Goal: Transaction & Acquisition: Purchase product/service

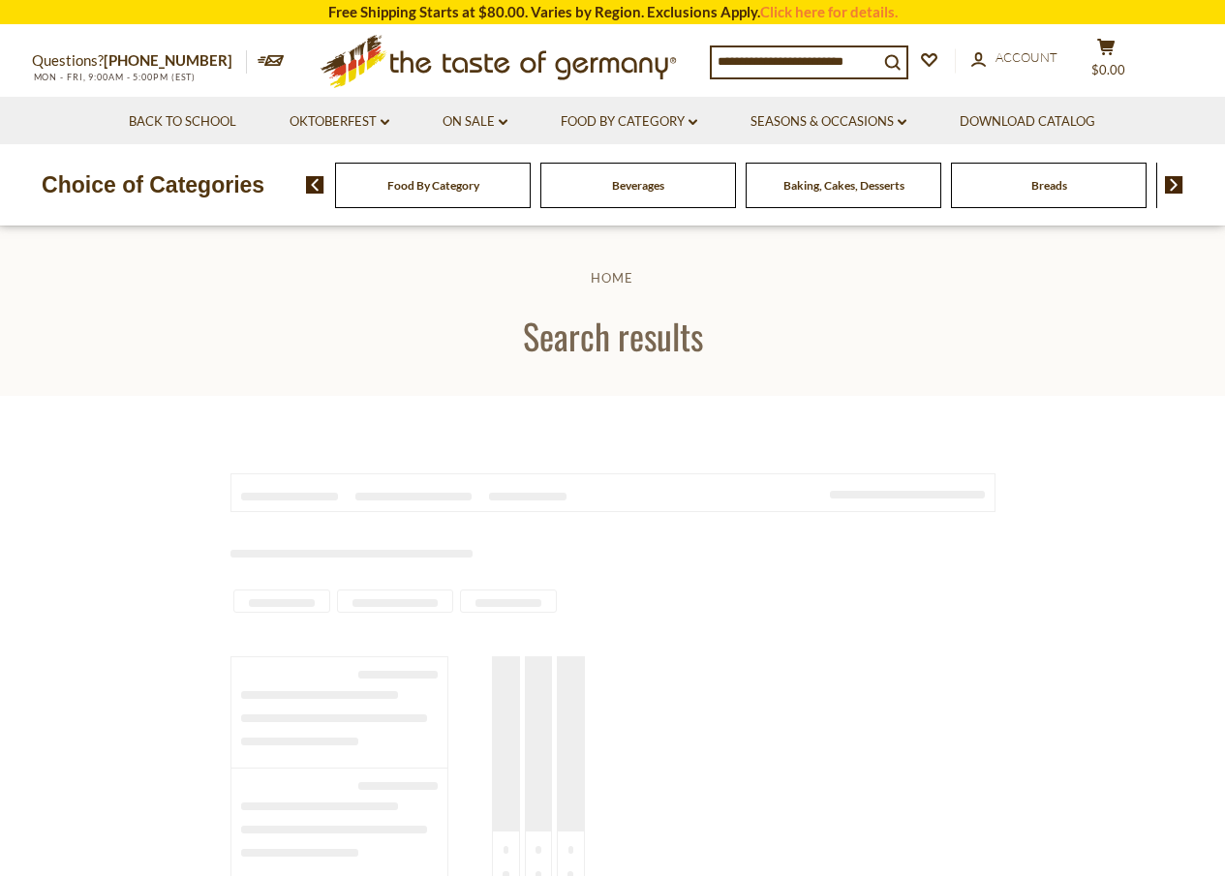
type input "**********"
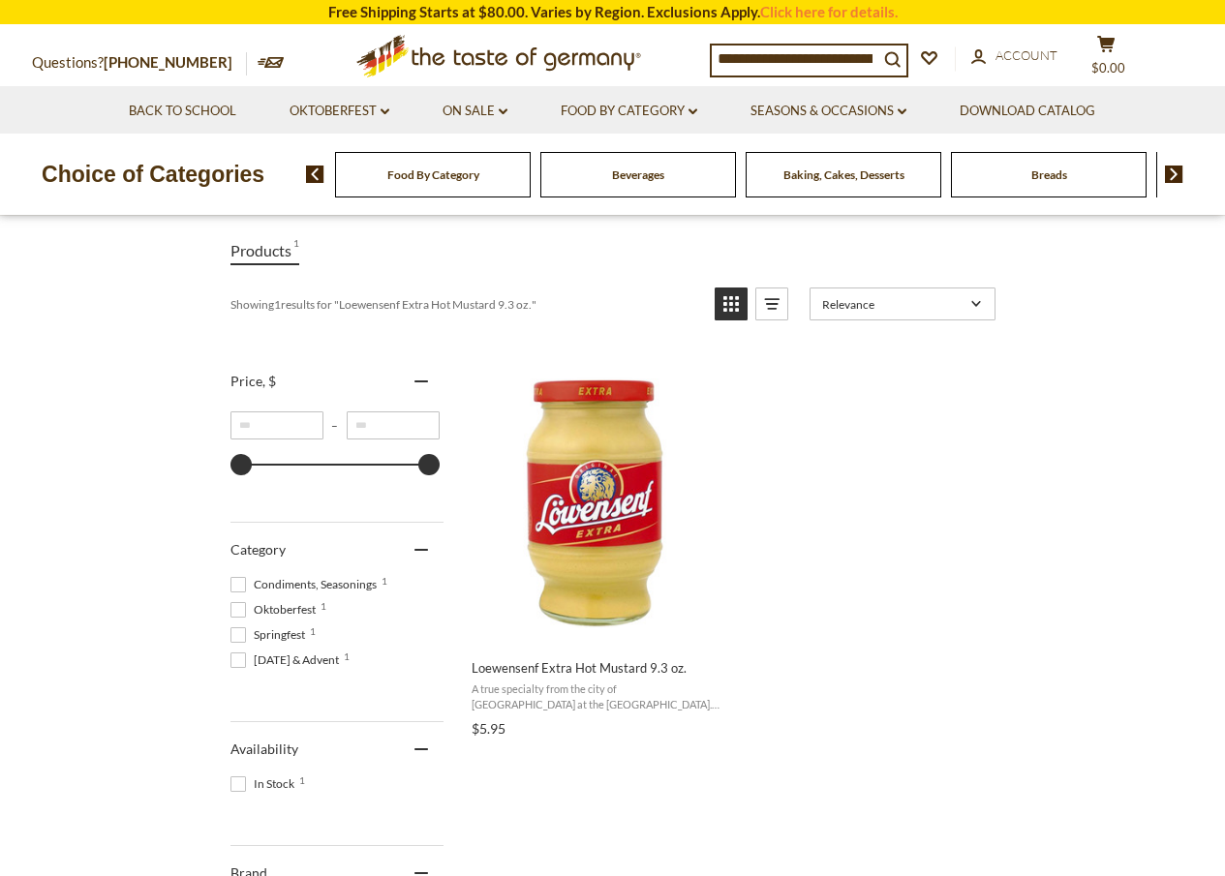
scroll to position [194, 0]
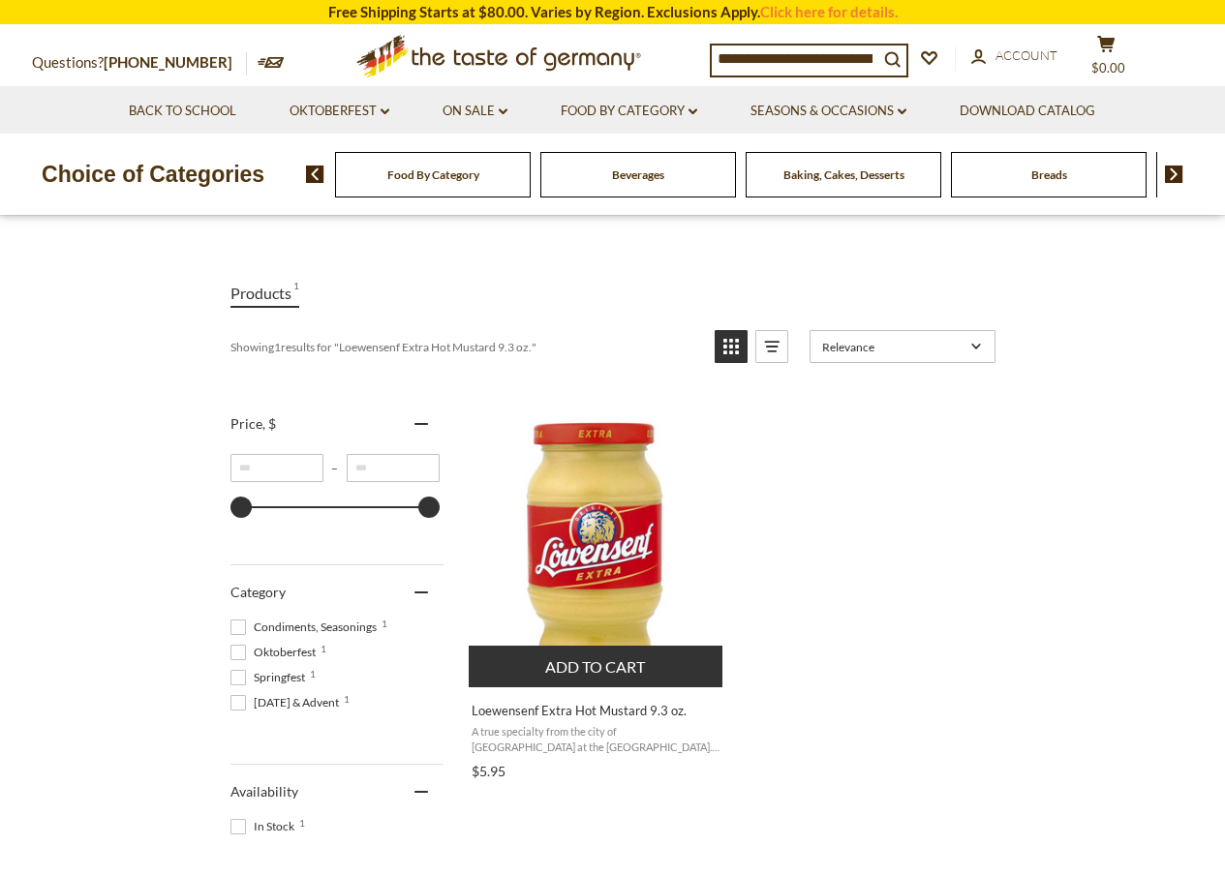
click at [617, 665] on button "Add to cart" at bounding box center [596, 667] width 255 height 42
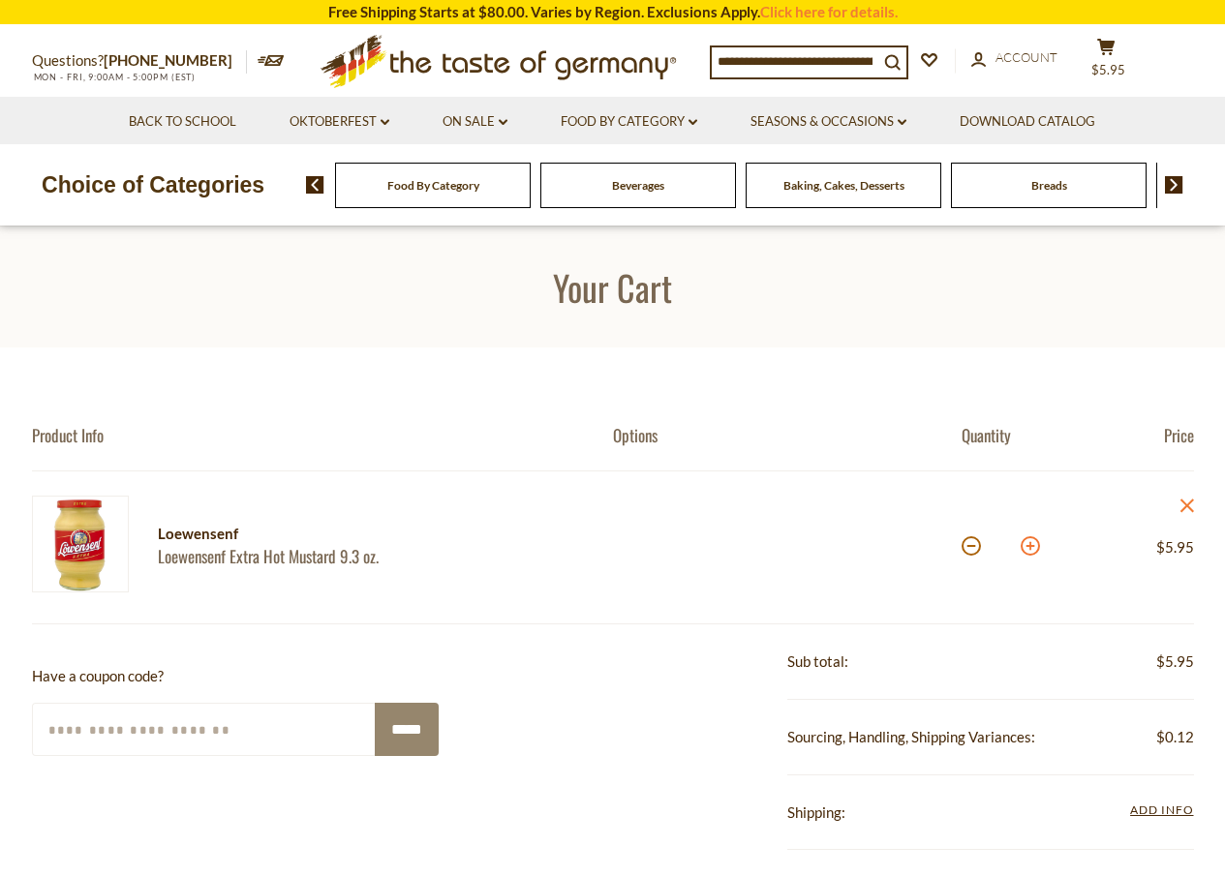
click at [1032, 549] on button at bounding box center [1030, 545] width 19 height 19
type input "*"
click at [1032, 549] on button at bounding box center [1030, 545] width 19 height 19
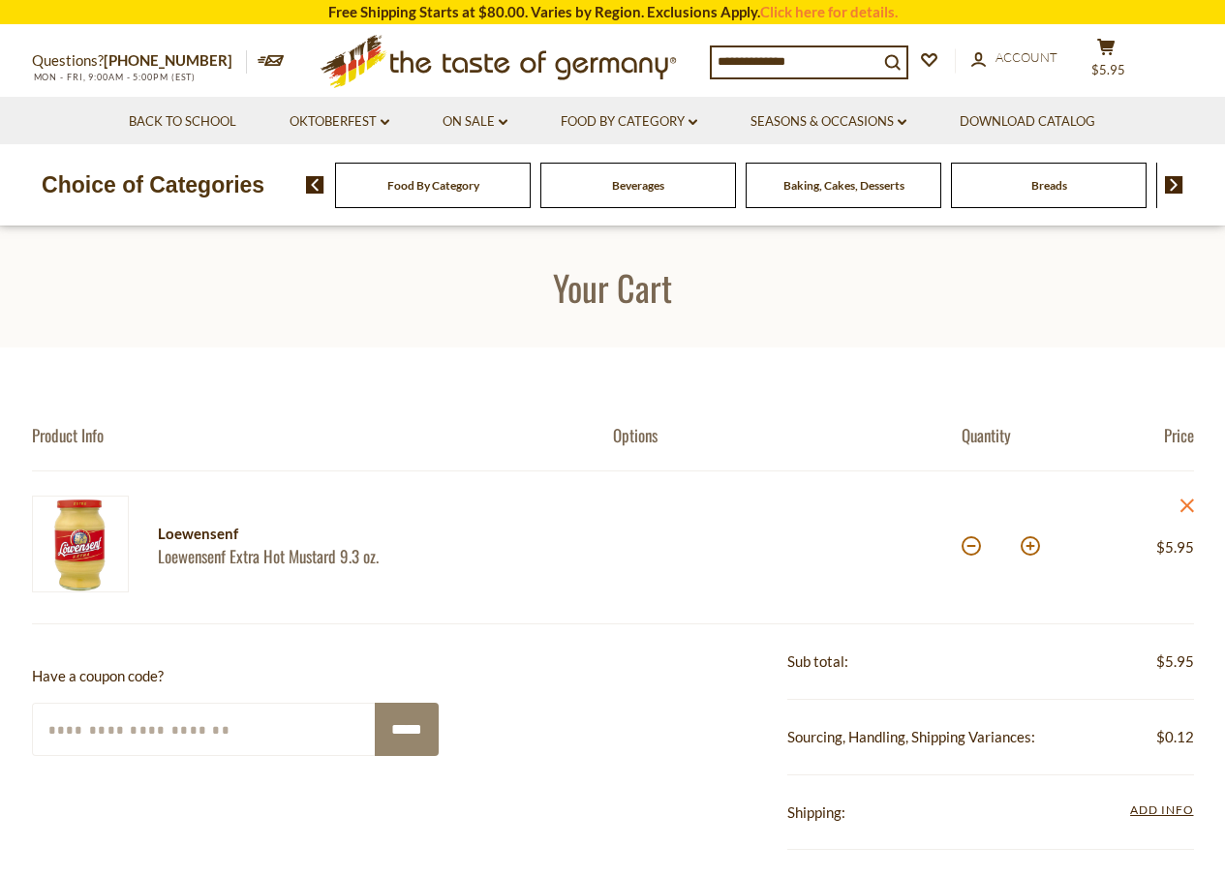
click at [1032, 549] on button at bounding box center [1030, 545] width 19 height 19
type input "*"
click at [1032, 549] on button at bounding box center [1030, 545] width 19 height 19
type input "*"
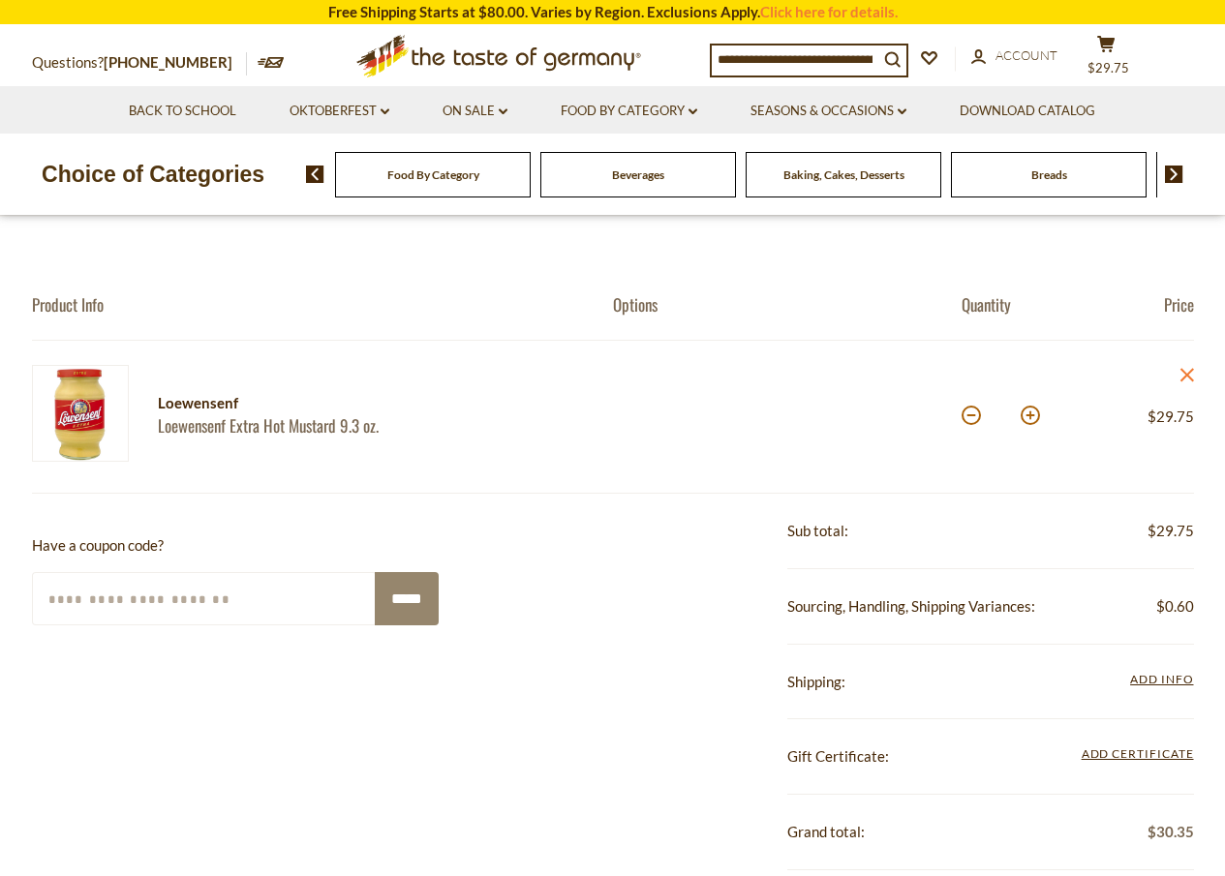
scroll to position [290, 0]
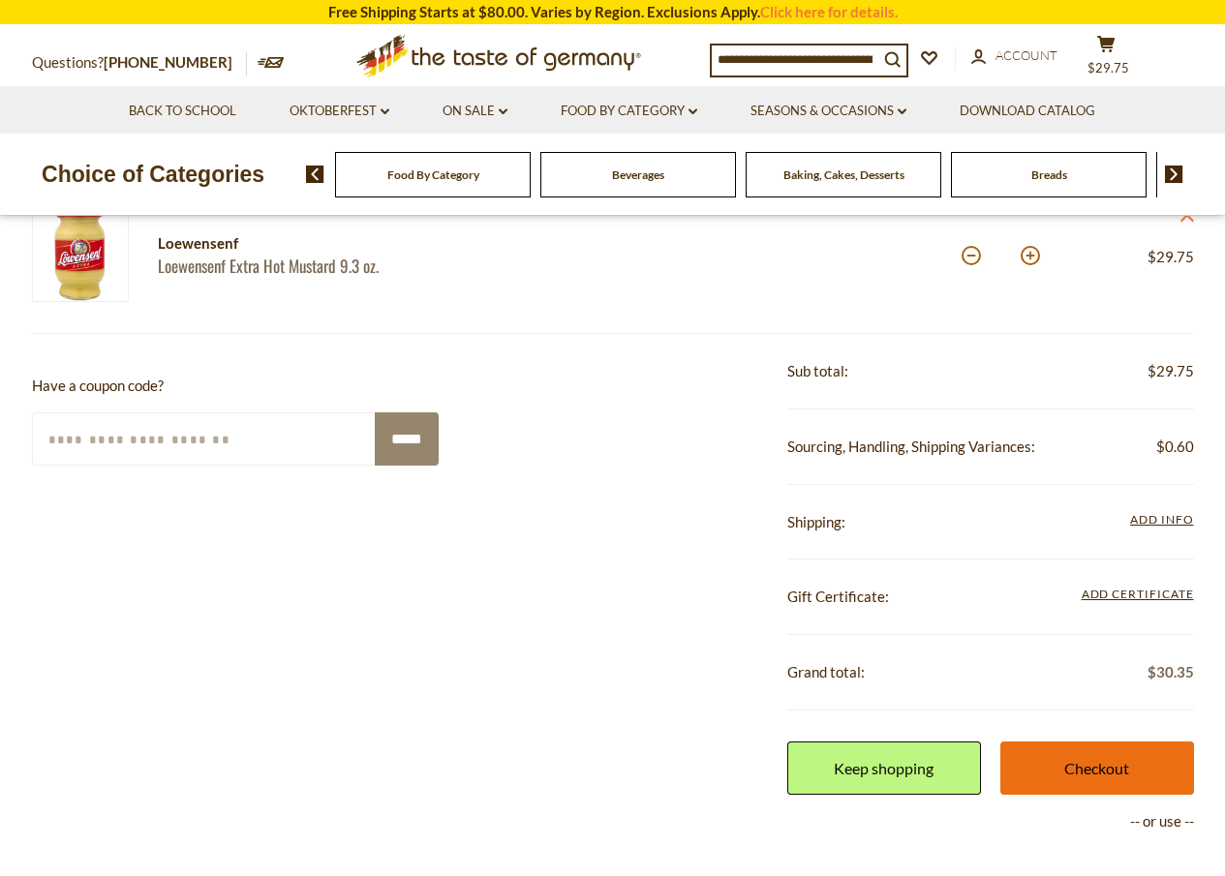
click at [1100, 774] on link "Checkout" at bounding box center [1097, 768] width 194 height 53
